Goal: Task Accomplishment & Management: Manage account settings

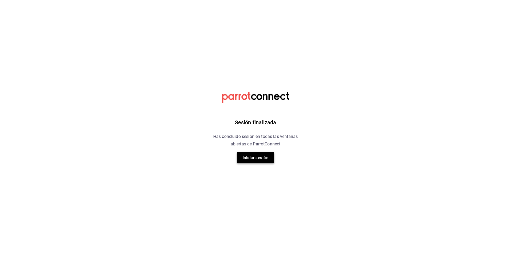
click at [266, 159] on button "Iniciar sesión" at bounding box center [255, 157] width 37 height 11
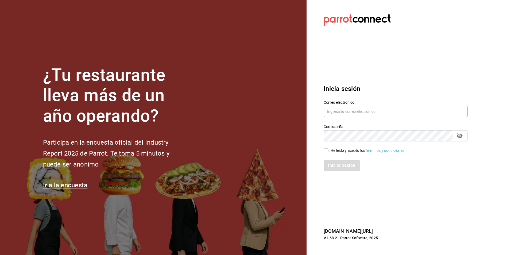
click at [370, 117] on input "text" at bounding box center [396, 111] width 144 height 11
type input "[PERSON_NAME][EMAIL_ADDRESS][DOMAIN_NAME]"
click at [328, 151] on input "He leído y acepto los Términos y condiciones." at bounding box center [326, 150] width 5 height 5
checkbox input "true"
click at [334, 167] on button "Iniciar sesión" at bounding box center [342, 165] width 36 height 11
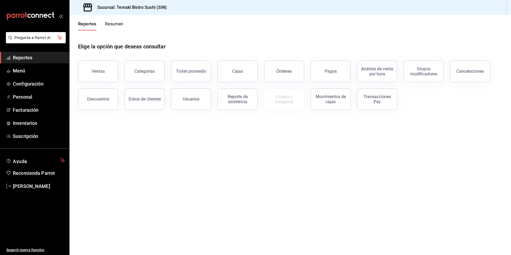
click at [114, 25] on button "Resumen" at bounding box center [114, 25] width 18 height 9
